Goal: Task Accomplishment & Management: Use online tool/utility

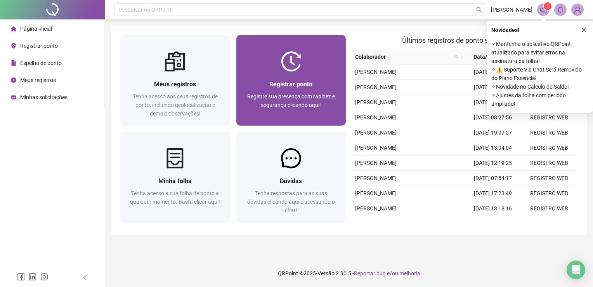
click at [283, 50] on div "Registrar ponto Registre sua presença com rapidez e segurança clicando aqui!" at bounding box center [292, 80] width 110 height 90
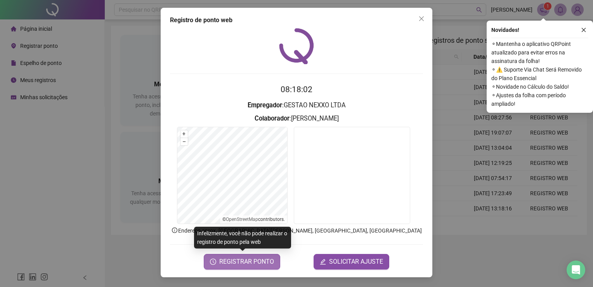
click at [256, 261] on span "REGISTRAR PONTO" at bounding box center [246, 261] width 55 height 9
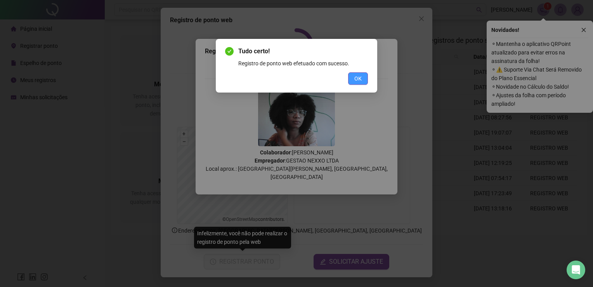
click at [360, 79] on span "OK" at bounding box center [358, 78] width 7 height 9
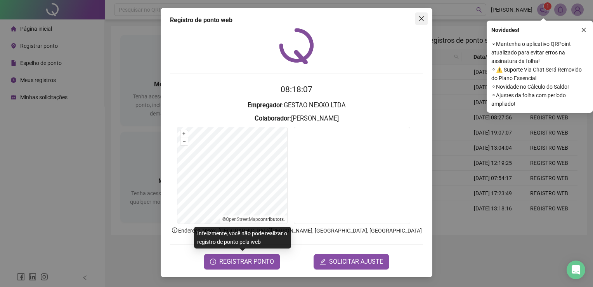
click at [422, 19] on icon "close" at bounding box center [421, 18] width 5 height 5
